Goal: Information Seeking & Learning: Find specific fact

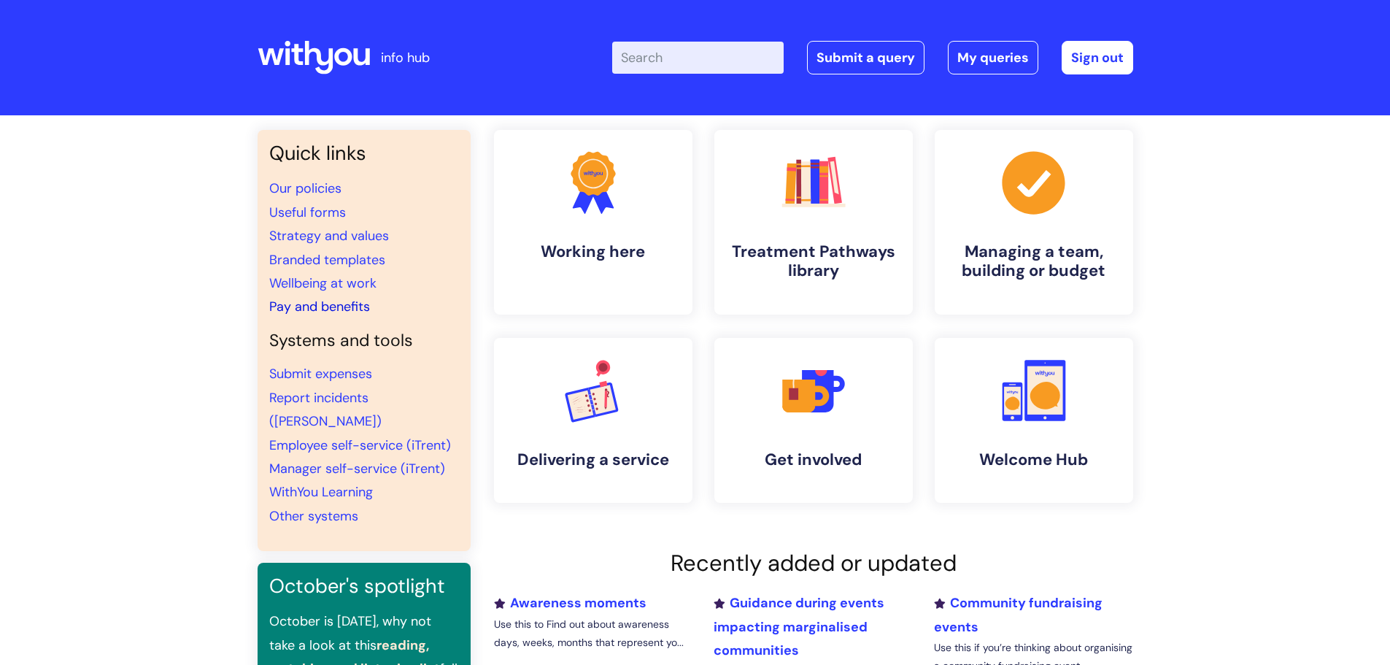
click at [299, 304] on link "Pay and benefits" at bounding box center [319, 307] width 101 height 18
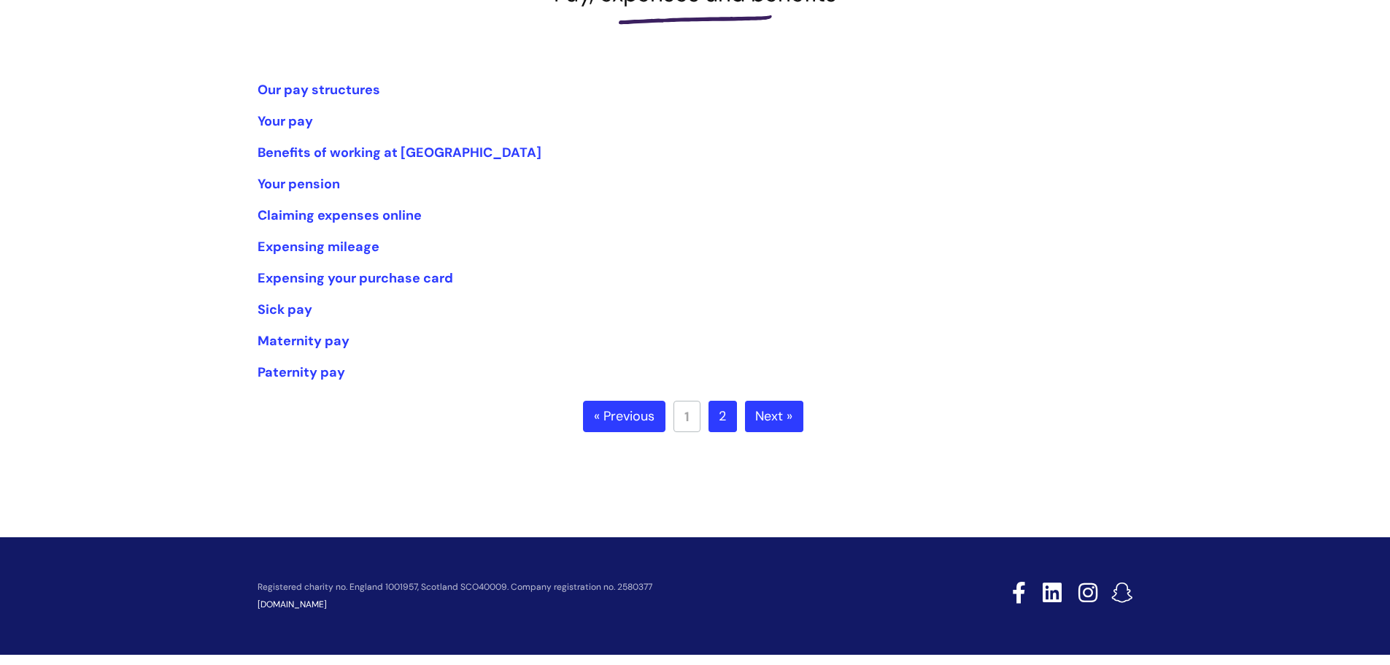
scroll to position [262, 0]
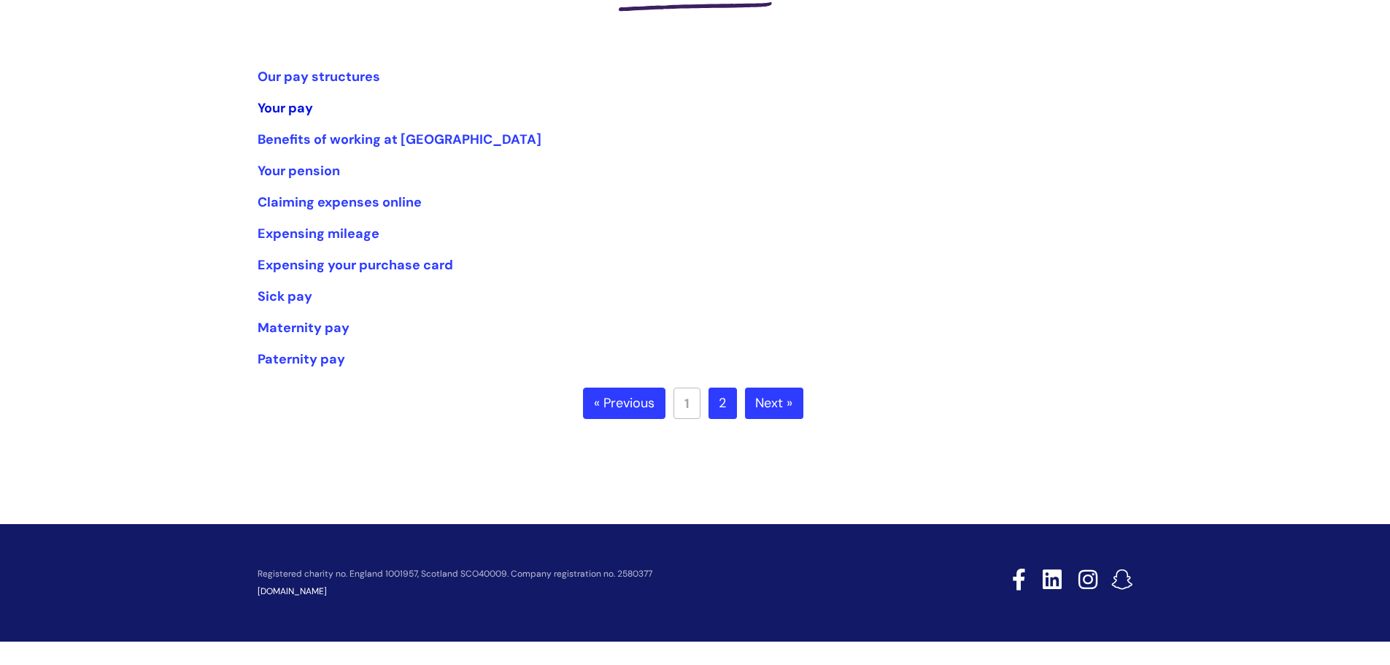
click at [282, 108] on link "Your pay" at bounding box center [285, 108] width 55 height 18
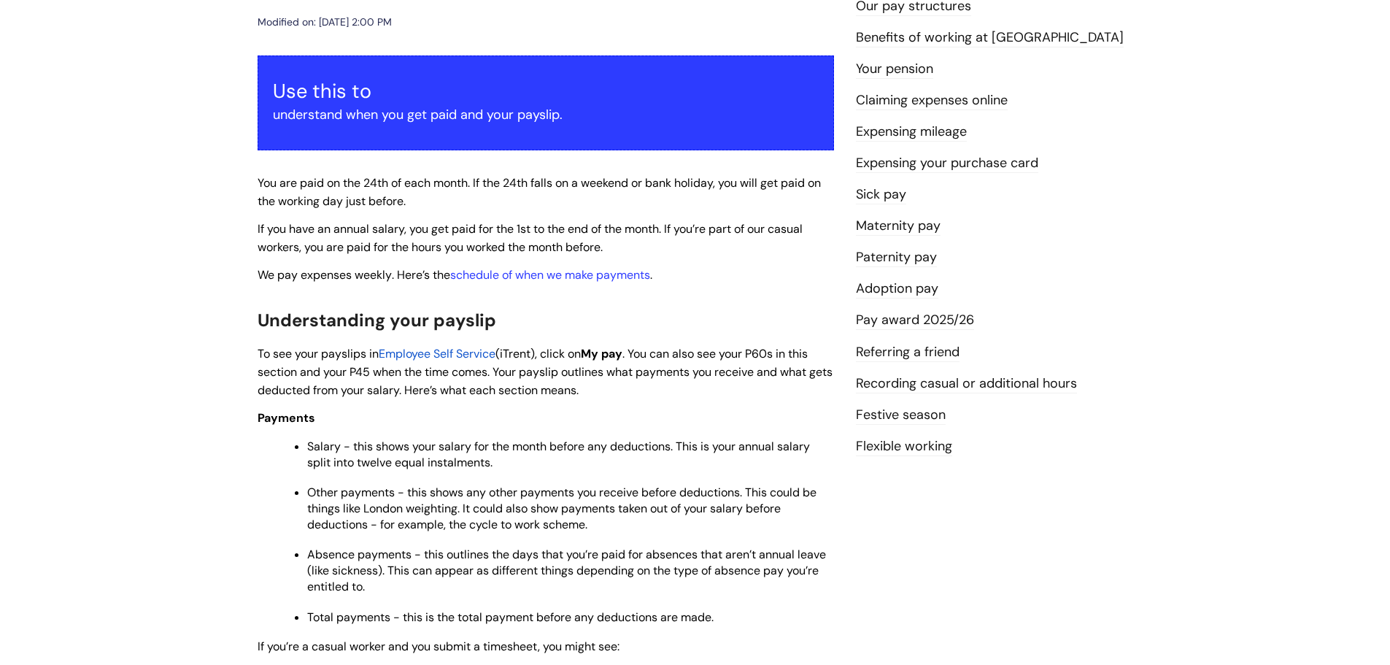
scroll to position [219, 0]
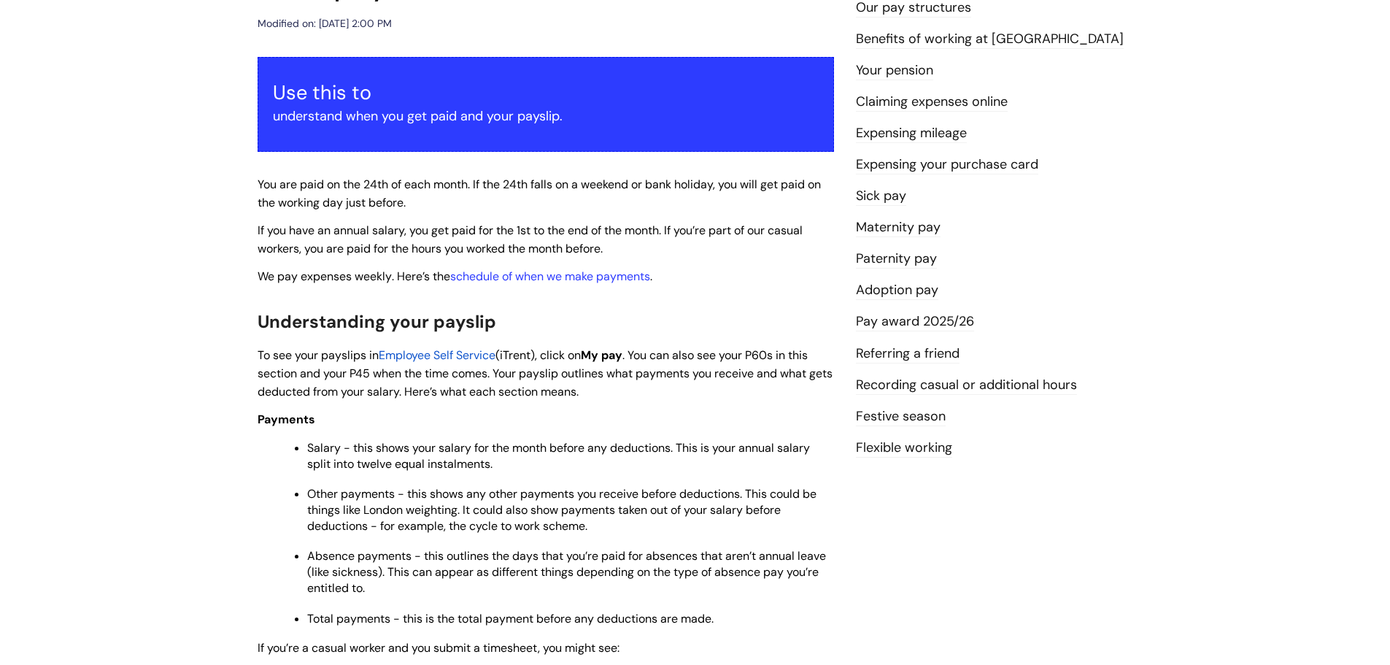
click at [955, 317] on link "Pay award 2025/26" at bounding box center [915, 321] width 118 height 19
